Goal: Find specific page/section: Find specific page/section

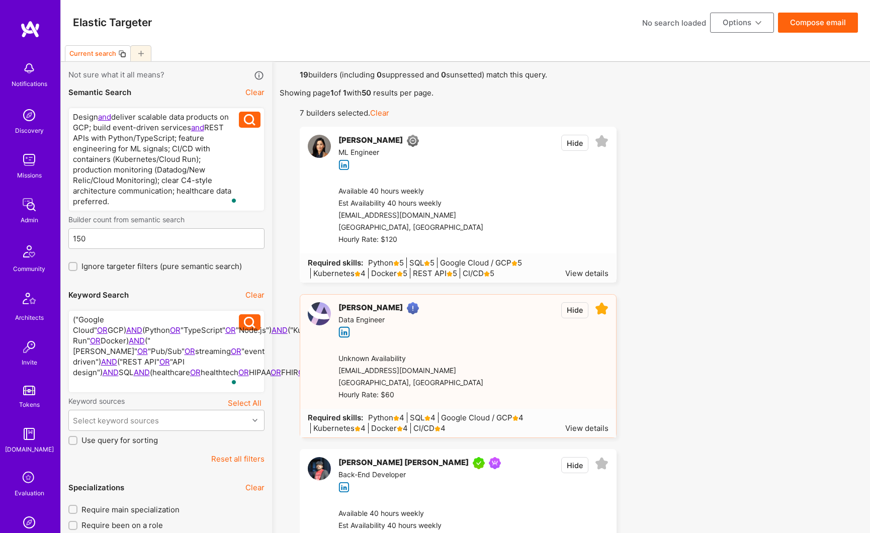
click at [255, 460] on button "Reset all filters" at bounding box center [237, 458] width 53 height 11
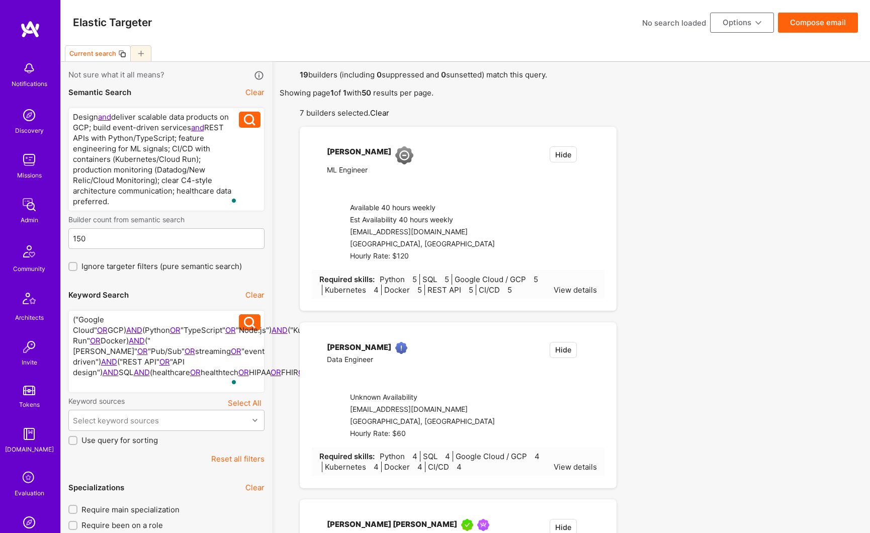
checkbox input "false"
type input "[DATE]"
checkbox input "true"
type input "0"
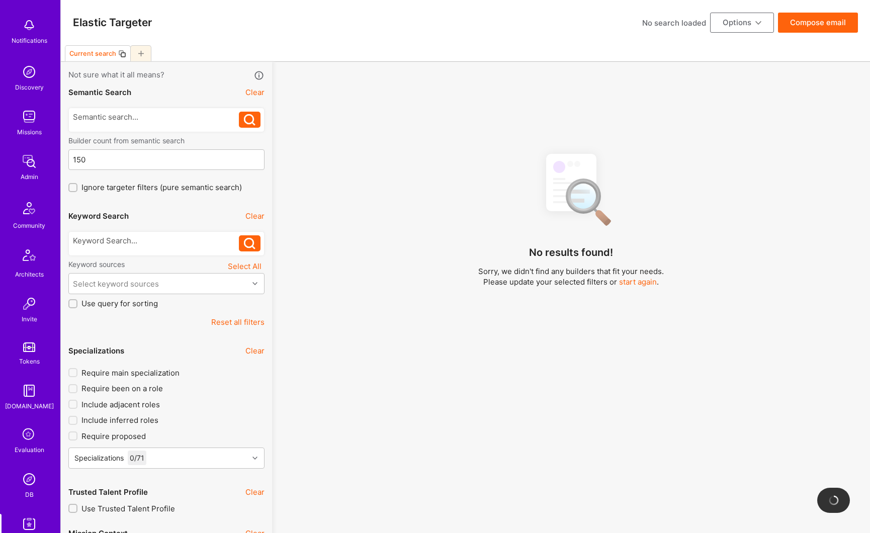
scroll to position [84, 0]
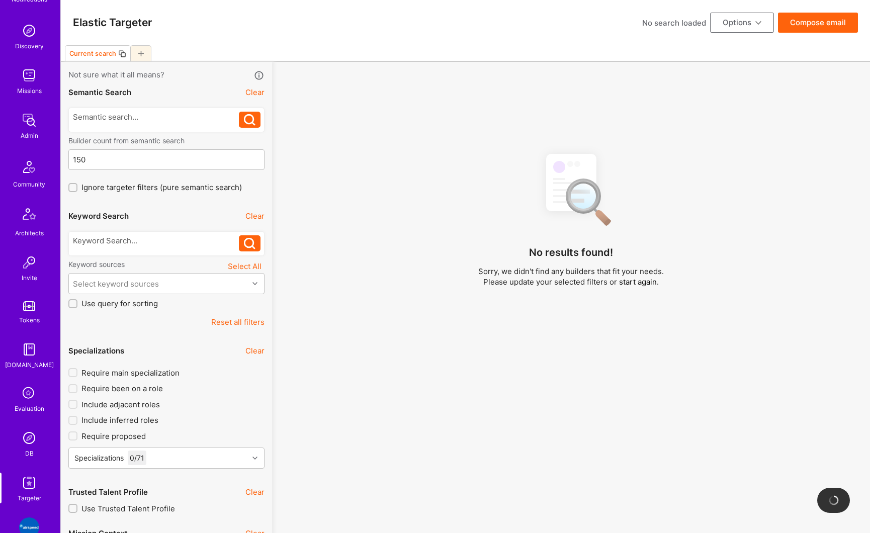
click at [28, 438] on img at bounding box center [29, 438] width 20 height 20
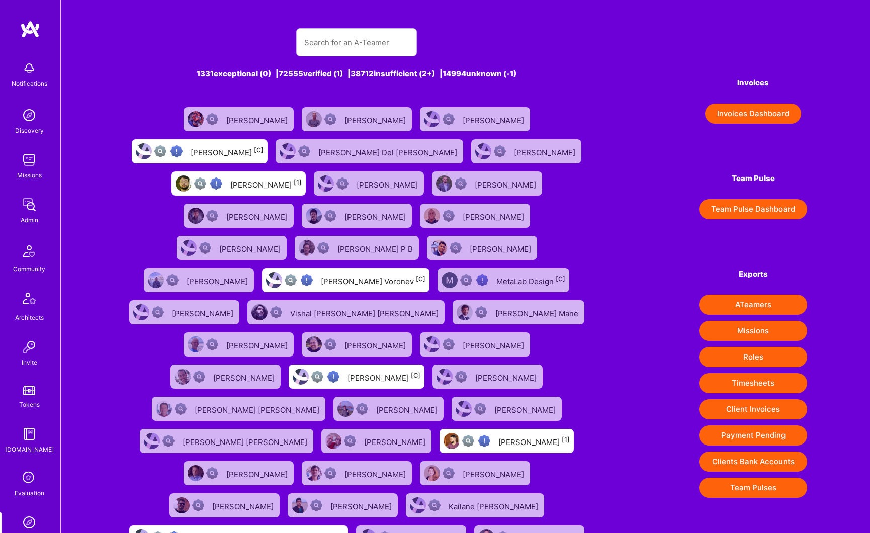
scroll to position [40, 0]
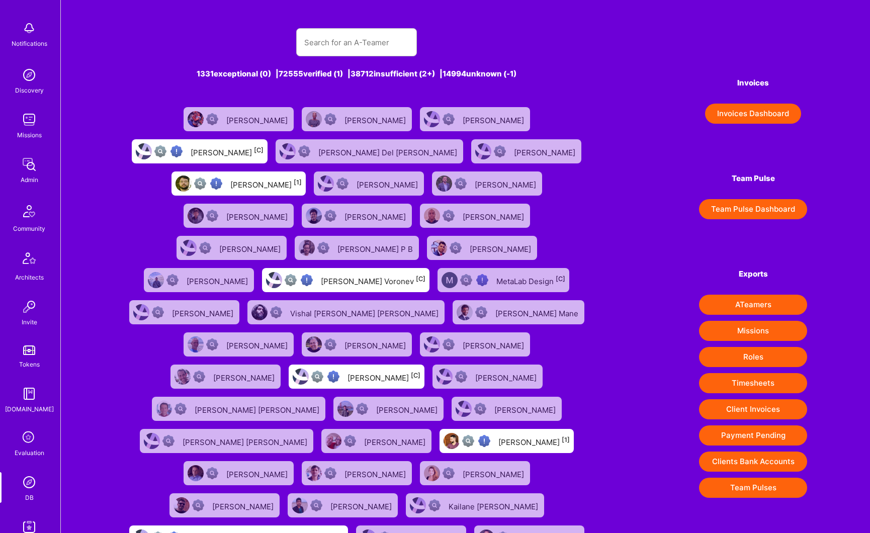
click at [14, 487] on link "DB" at bounding box center [29, 487] width 62 height 31
click at [29, 485] on img at bounding box center [29, 482] width 20 height 20
click at [330, 51] on input "text" at bounding box center [356, 43] width 105 height 26
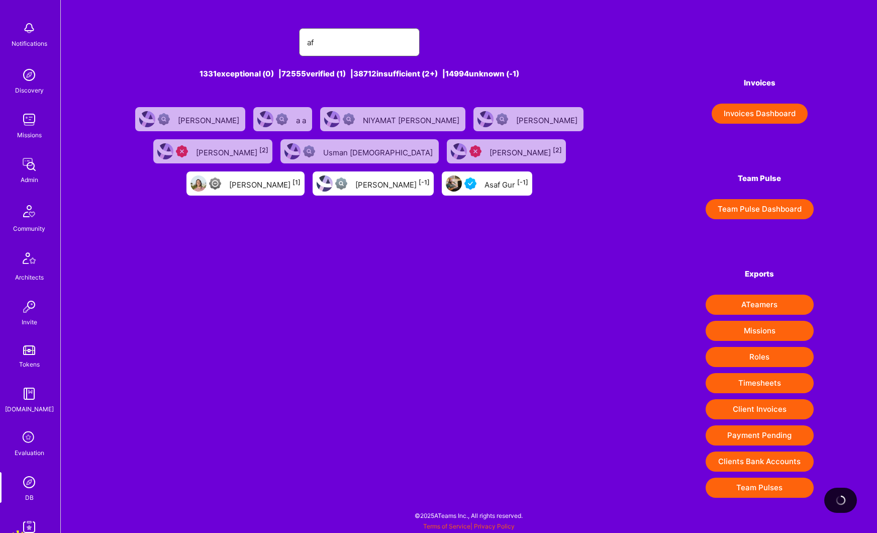
type input "a"
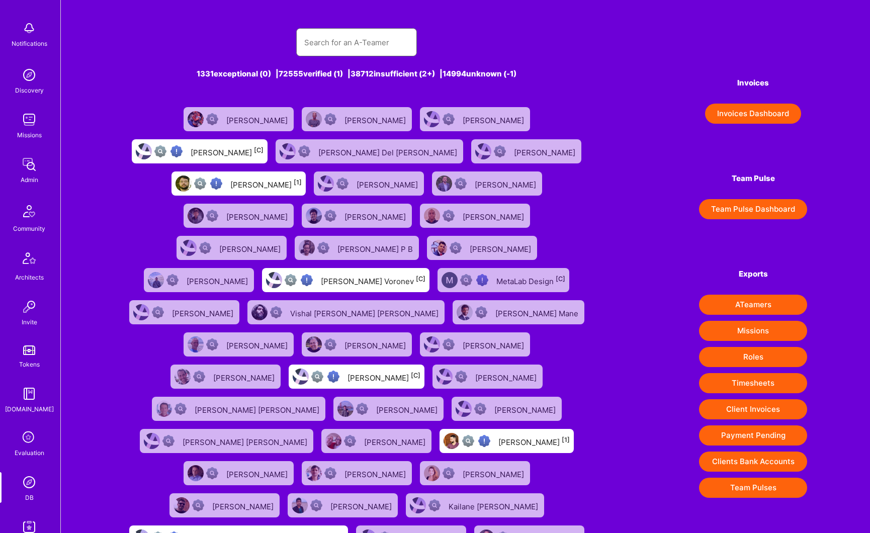
type input "s"
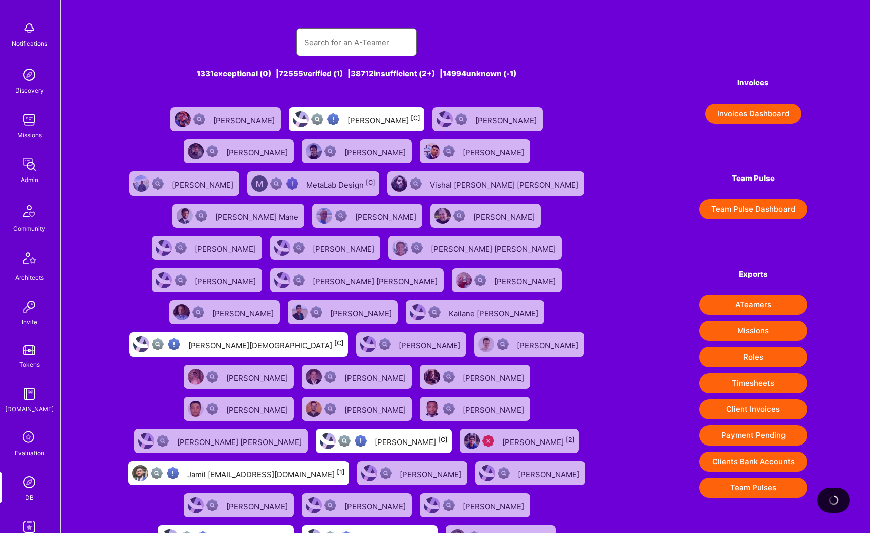
type input "s"
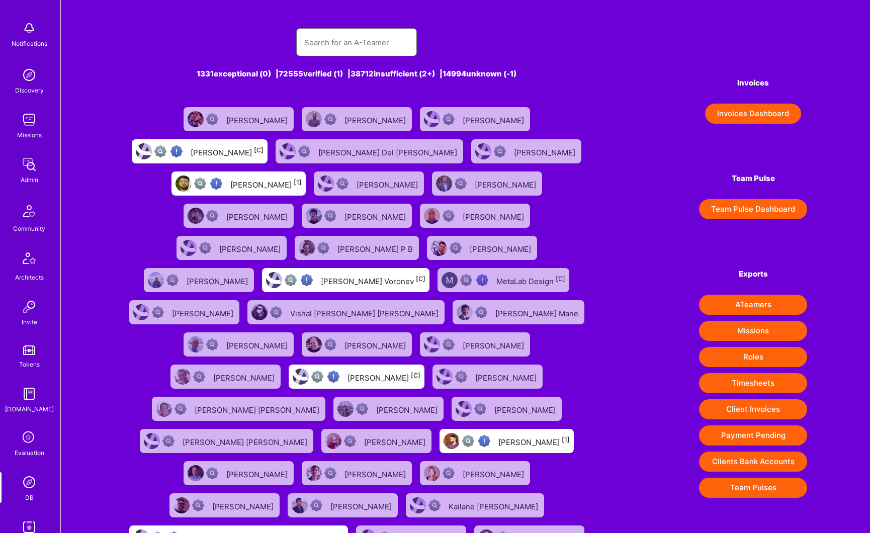
type input "s"
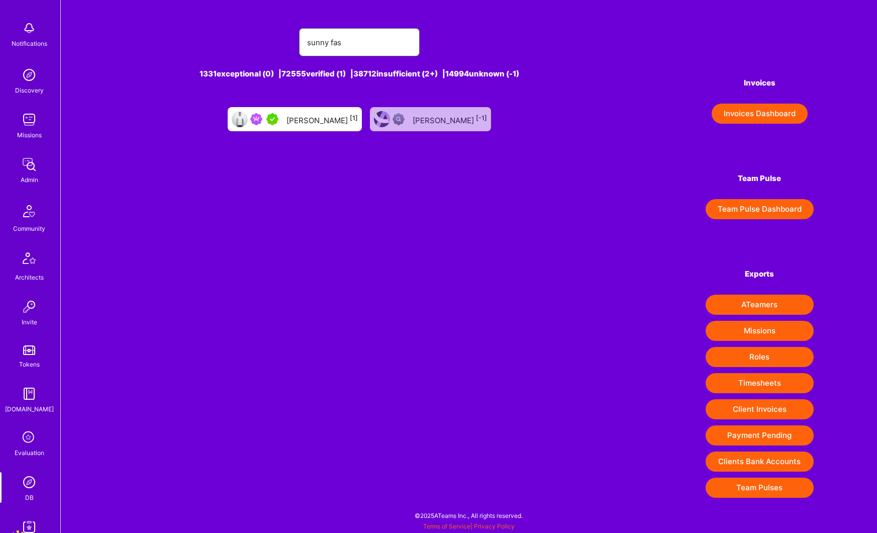
type input "sunny fas"
click at [307, 120] on div "Sunny Fassler [1]" at bounding box center [322, 119] width 71 height 13
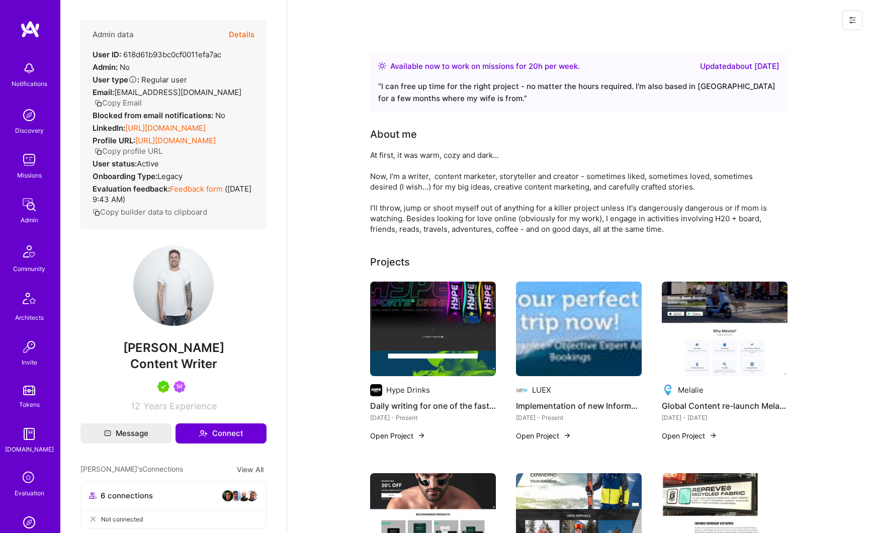
click at [236, 35] on button "Details" at bounding box center [242, 34] width 26 height 29
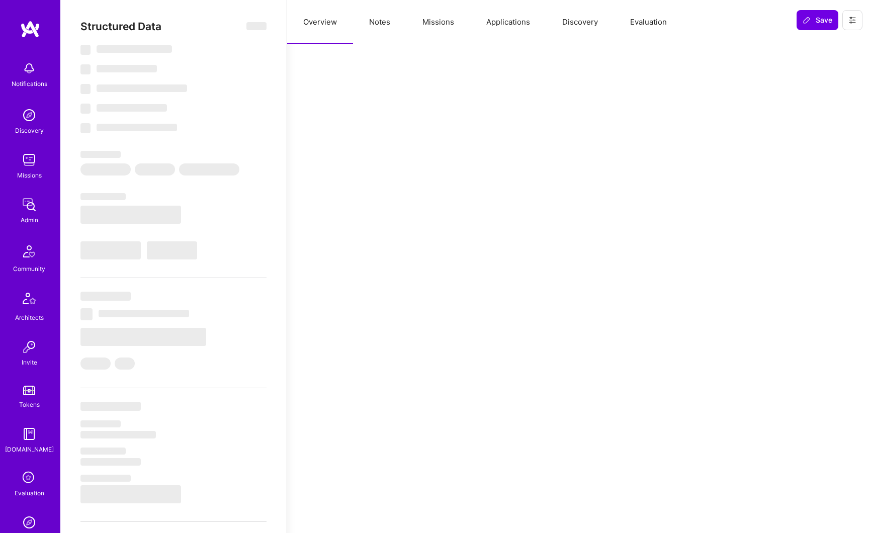
select select "Right Now"
select select "5"
select select "7"
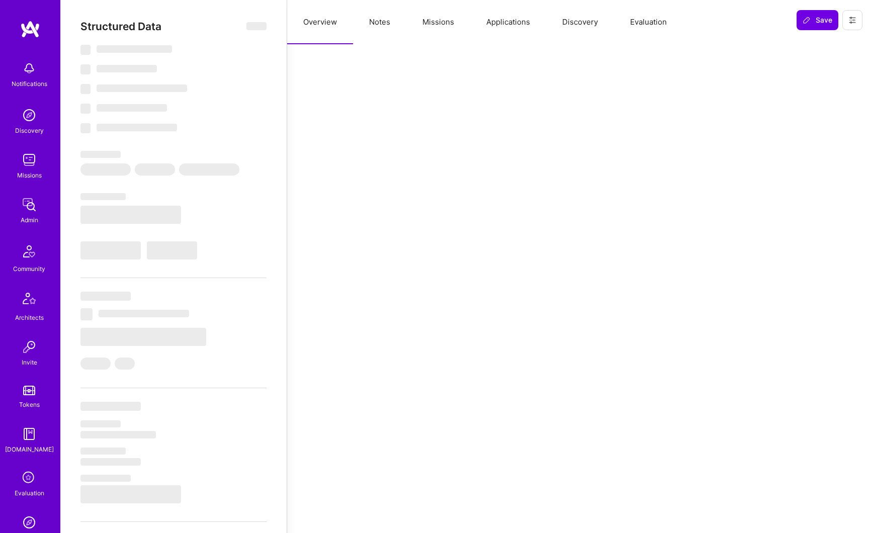
select select "US"
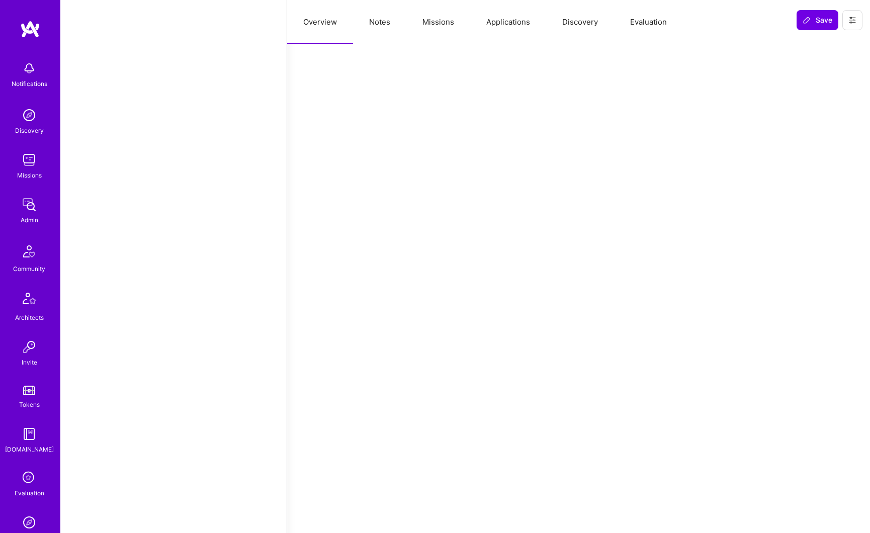
scroll to position [1038, 0]
click at [443, 19] on button "Missions" at bounding box center [438, 22] width 64 height 44
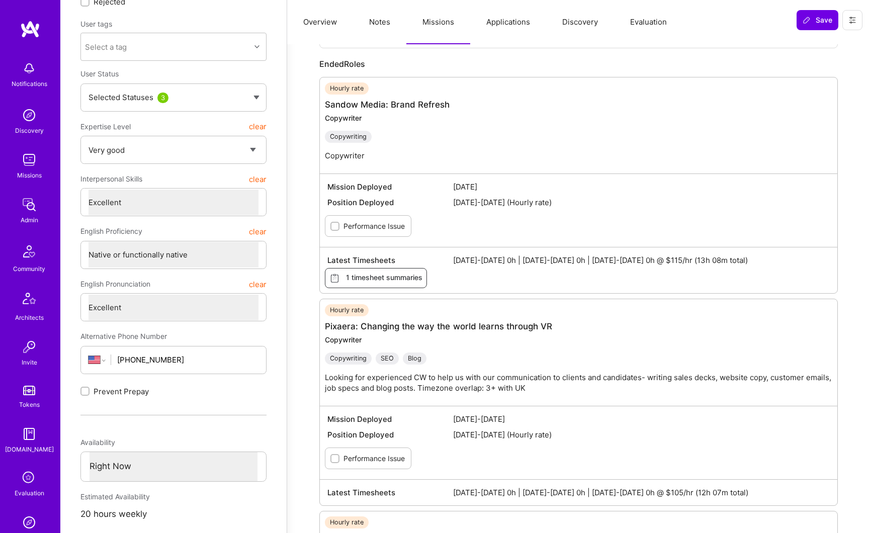
scroll to position [0, 0]
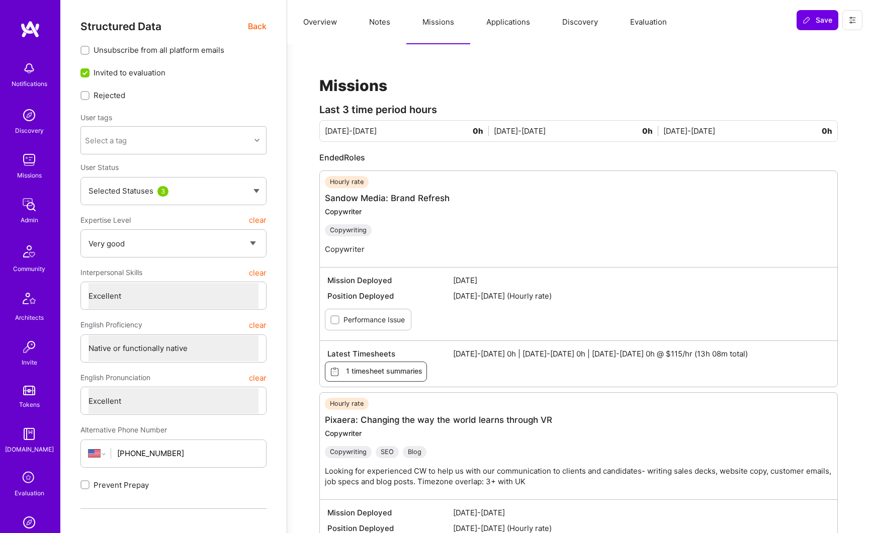
click at [507, 20] on button "Applications" at bounding box center [508, 22] width 76 height 44
